Goal: Task Accomplishment & Management: Manage account settings

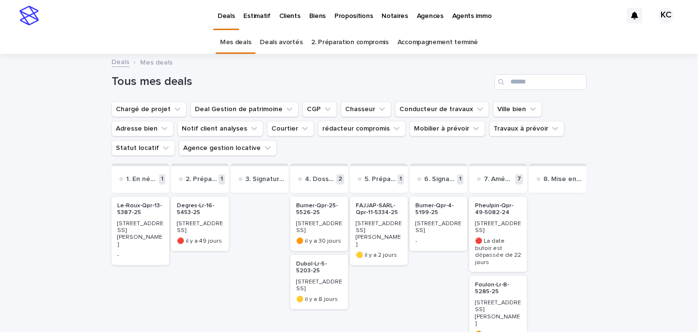
click at [344, 16] on p "Propositions" at bounding box center [354, 10] width 38 height 20
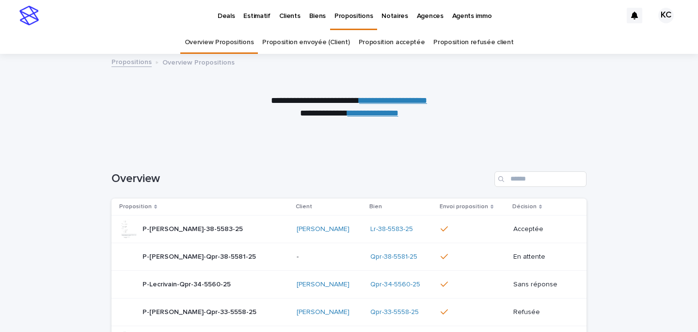
click at [201, 226] on p "P-Lalo-Lr-38-5583-25" at bounding box center [194, 228] width 102 height 10
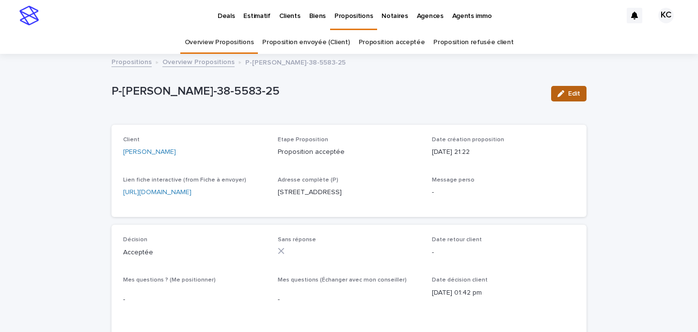
click at [571, 91] on span "Edit" at bounding box center [574, 93] width 12 height 7
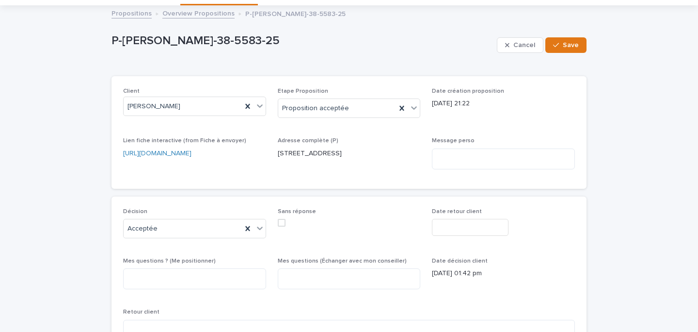
scroll to position [72, 0]
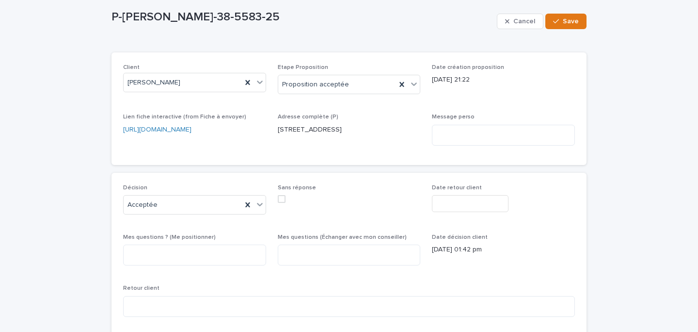
click at [473, 204] on input "text" at bounding box center [470, 203] width 77 height 17
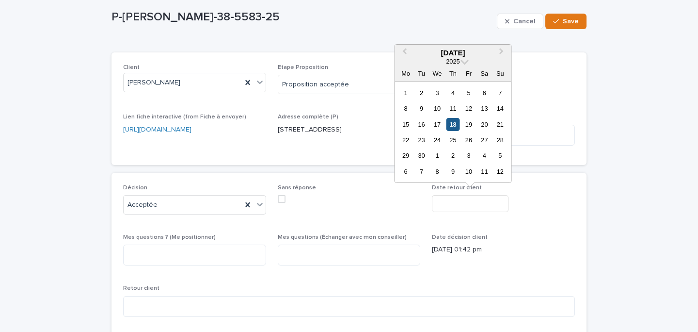
click at [453, 127] on div "18" at bounding box center [453, 124] width 13 height 13
type input "**********"
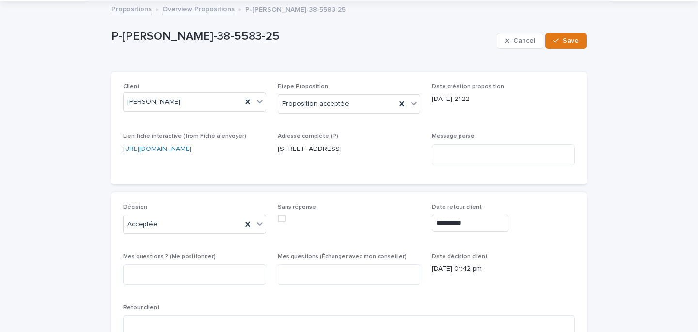
scroll to position [52, 0]
click at [333, 110] on div "Proposition acceptée" at bounding box center [337, 105] width 118 height 16
click at [484, 105] on div "Date création proposition 17/09/2025 21:22" at bounding box center [503, 98] width 143 height 29
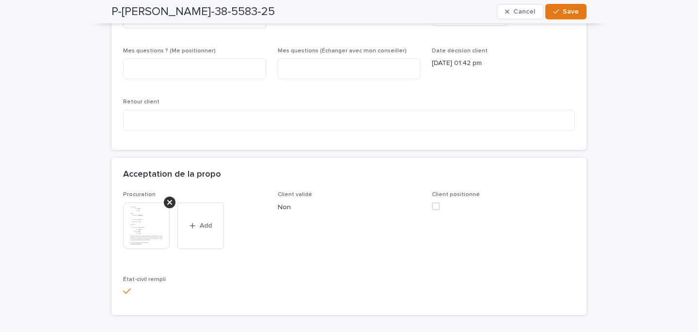
scroll to position [222, 0]
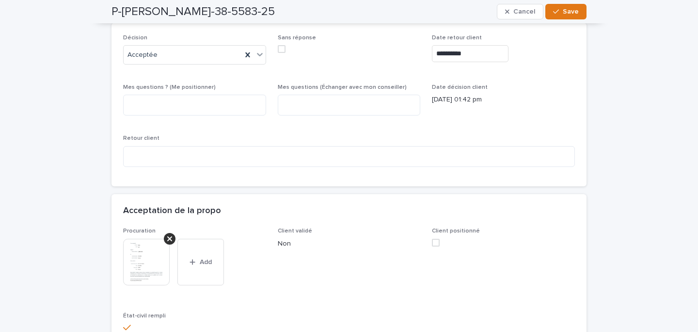
click at [437, 243] on span at bounding box center [436, 243] width 8 height 8
click at [565, 9] on span "Save" at bounding box center [571, 11] width 16 height 7
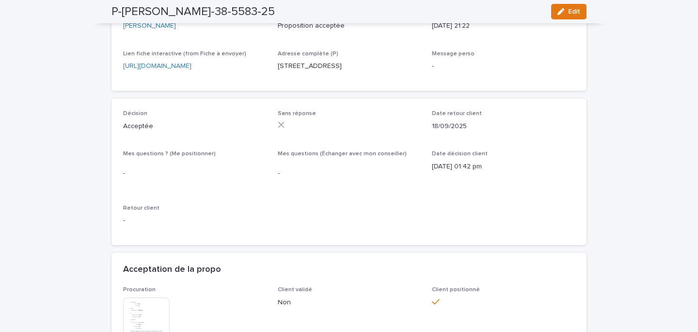
scroll to position [0, 0]
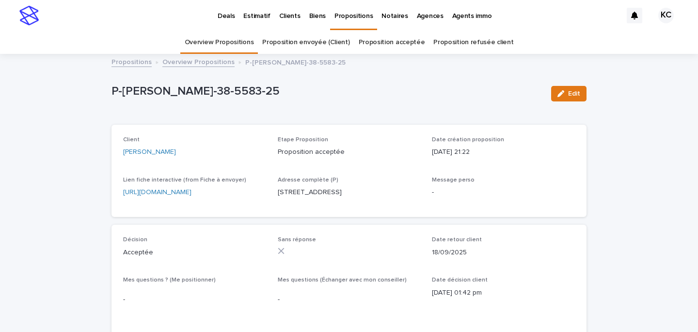
click at [226, 12] on p "Deals" at bounding box center [226, 10] width 17 height 20
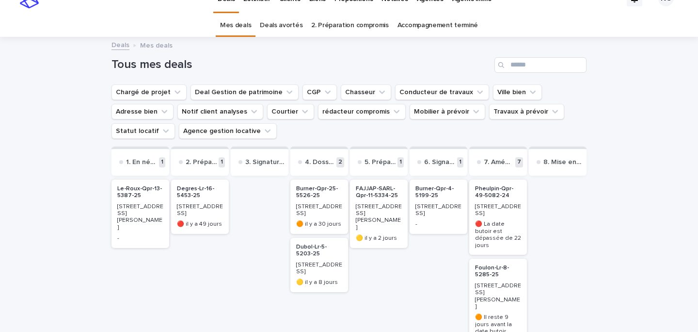
scroll to position [20, 0]
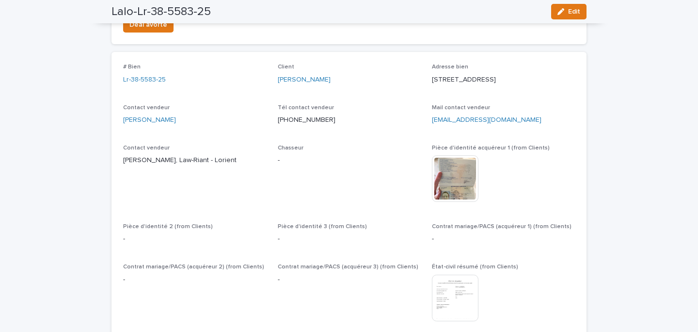
scroll to position [408, 0]
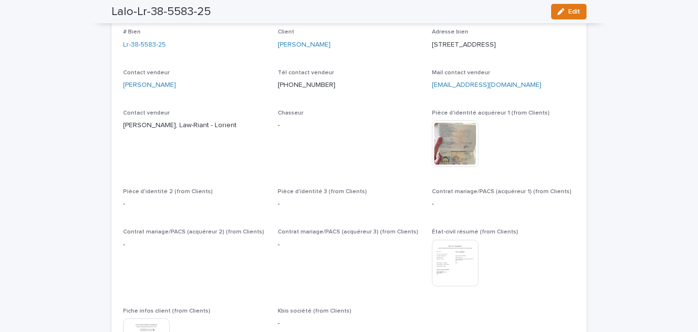
click at [570, 11] on span "Edit" at bounding box center [574, 11] width 12 height 7
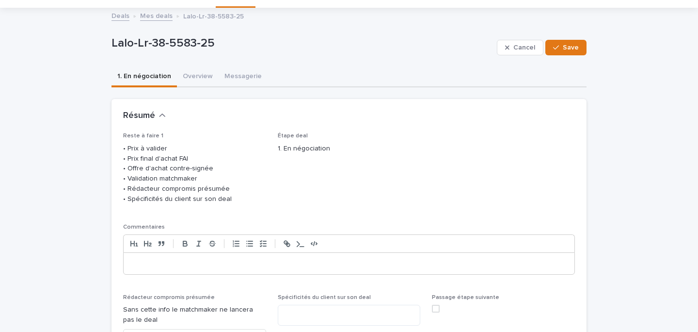
scroll to position [48, 0]
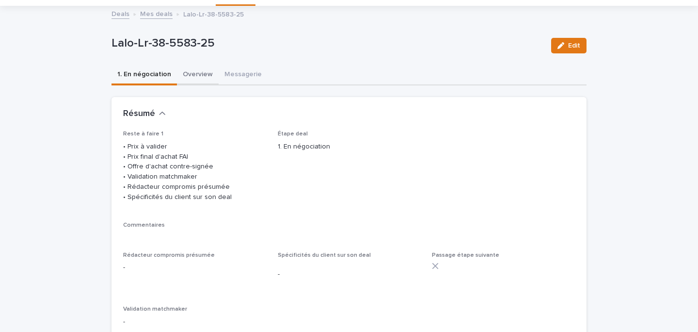
click at [206, 76] on button "Overview" at bounding box center [198, 75] width 42 height 20
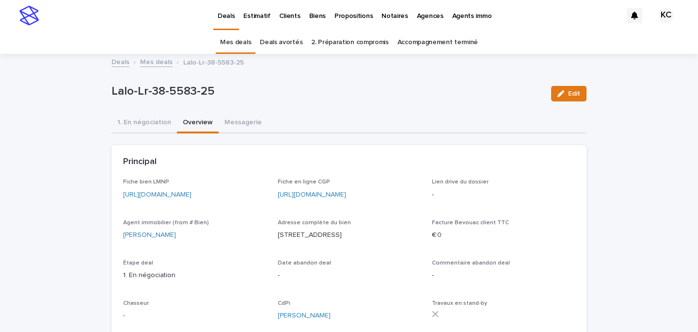
scroll to position [31, 0]
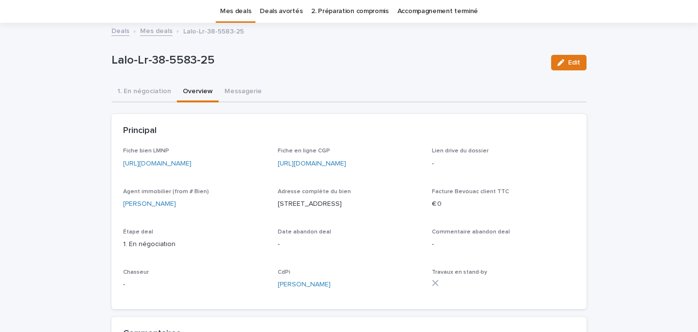
click at [192, 165] on link "[URL][DOMAIN_NAME]" at bounding box center [157, 163] width 68 height 7
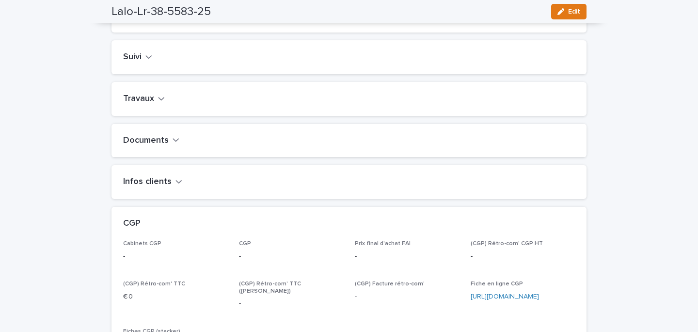
scroll to position [389, 0]
click at [567, 12] on div "button" at bounding box center [563, 11] width 11 height 7
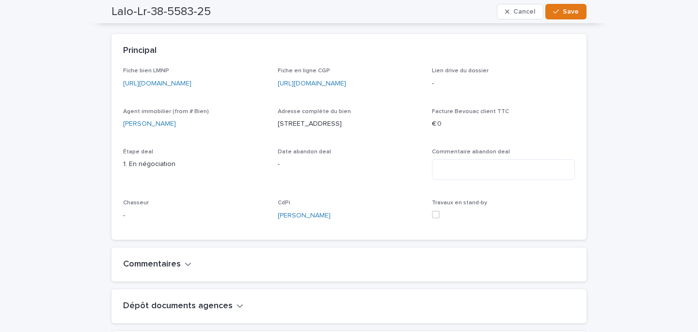
scroll to position [0, 0]
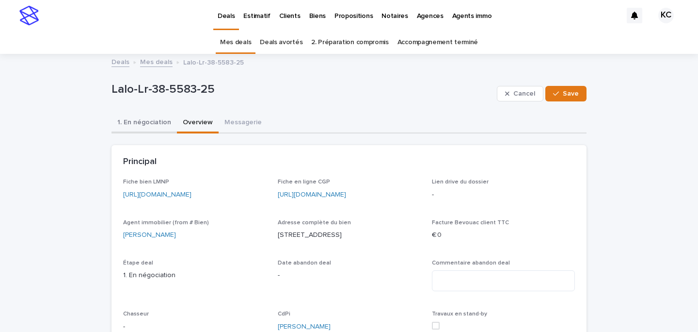
click at [145, 124] on button "1. En négociation" at bounding box center [144, 123] width 65 height 20
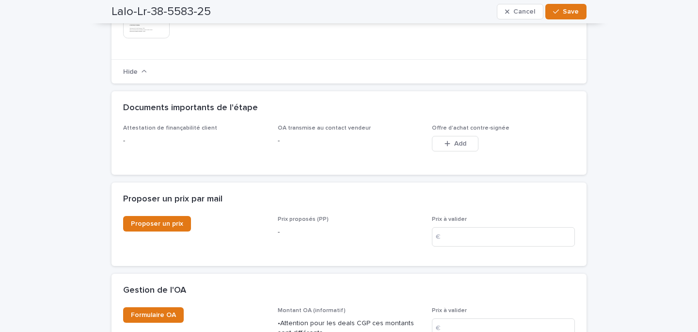
scroll to position [863, 0]
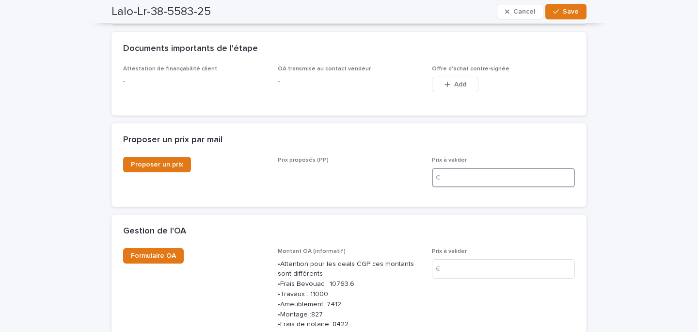
click at [456, 187] on input at bounding box center [503, 177] width 143 height 19
type input "*"
type input "***"
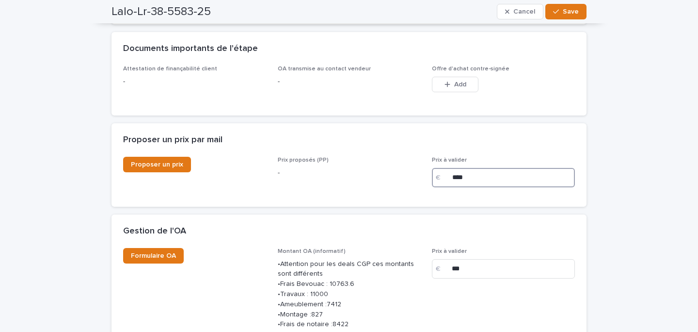
type input "*****"
click at [258, 172] on div "Proposer un prix" at bounding box center [194, 165] width 143 height 16
click at [156, 168] on span "Proposer un prix" at bounding box center [157, 164] width 52 height 7
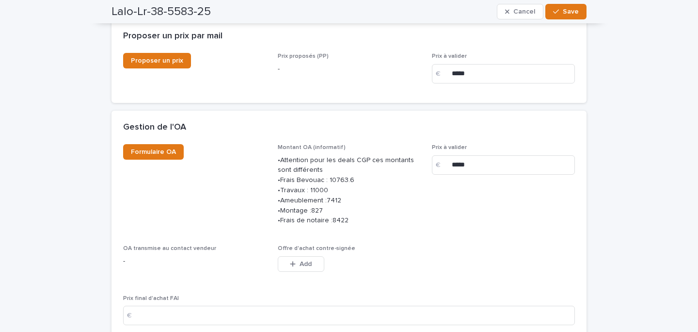
scroll to position [1035, 0]
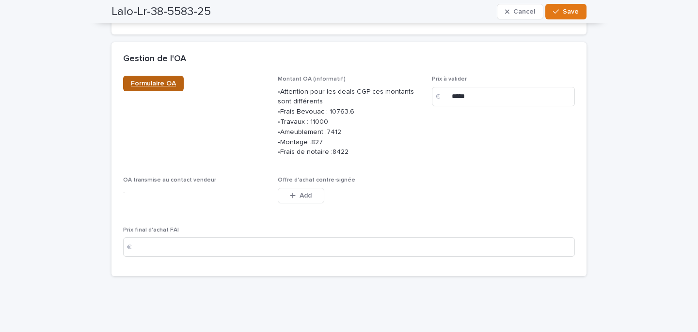
click at [132, 87] on span "Formulaire OA" at bounding box center [153, 83] width 45 height 7
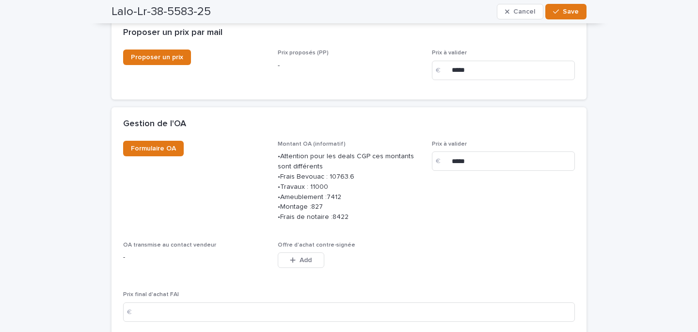
scroll to position [1108, 0]
